Goal: Obtain resource: Obtain resource

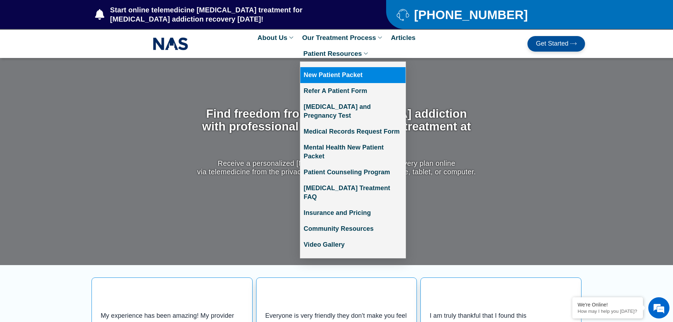
click at [353, 73] on link "New Patient Packet" at bounding box center [352, 75] width 105 height 16
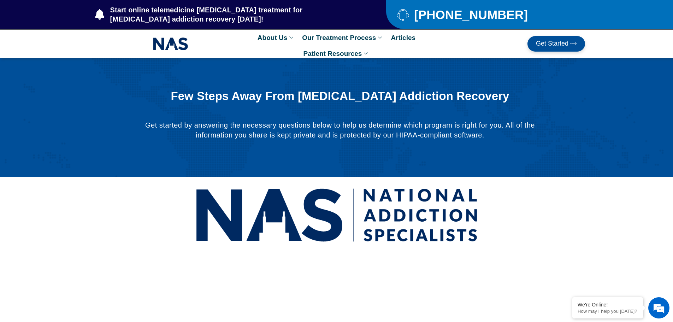
click at [179, 50] on img at bounding box center [170, 44] width 35 height 16
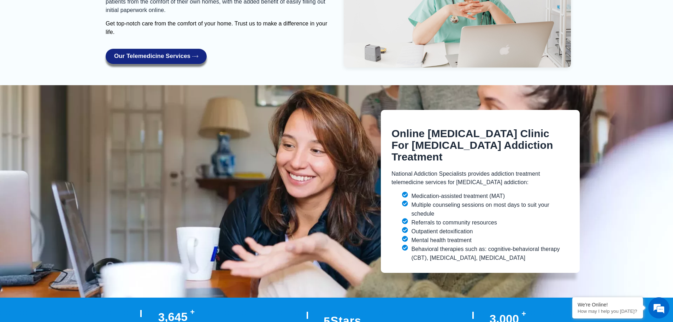
scroll to position [1272, 0]
